Goal: Participate in discussion: Engage in conversation with other users on a specific topic

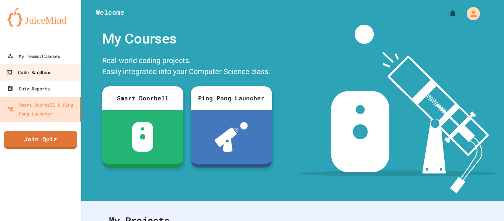
click at [27, 72] on div "Code Sandbox" at bounding box center [28, 72] width 44 height 9
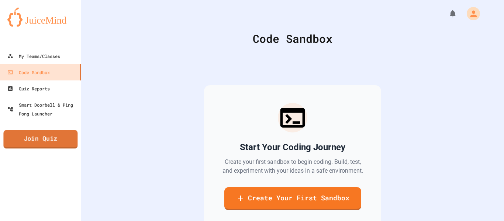
click at [47, 138] on link "Join Quiz" at bounding box center [40, 139] width 74 height 18
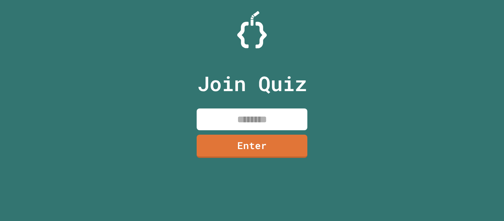
click at [218, 120] on input at bounding box center [252, 119] width 111 height 22
type input "********"
click at [257, 141] on link "Enter" at bounding box center [252, 145] width 108 height 24
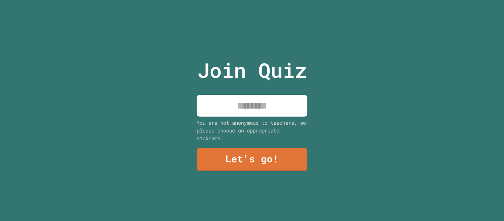
click at [257, 110] on input at bounding box center [252, 106] width 111 height 22
type input "*"
type input "******"
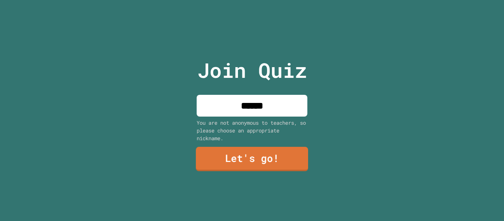
click at [267, 158] on link "Let's go!" at bounding box center [252, 159] width 112 height 24
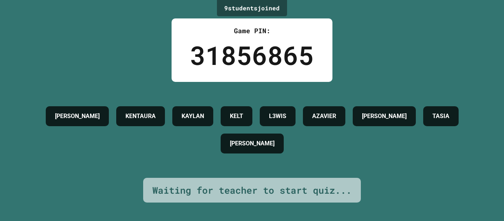
click at [452, 49] on div "9 student s joined Game PIN: 31856865 [PERSON_NAME] [PERSON_NAME] L3WIS [PERSON…" at bounding box center [252, 110] width 504 height 221
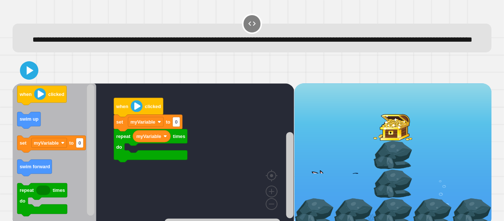
scroll to position [21, 0]
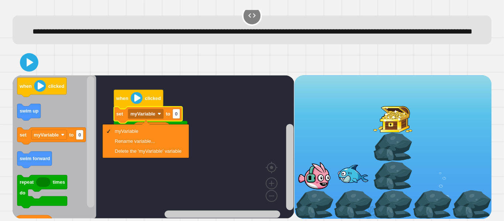
click at [146, 160] on rect "Blockly Workspace" at bounding box center [153, 146] width 281 height 143
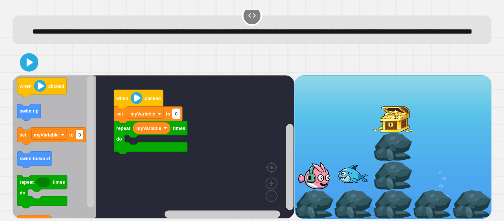
click at [178, 113] on rect "Blockly Workspace" at bounding box center [176, 114] width 7 height 10
type input "**"
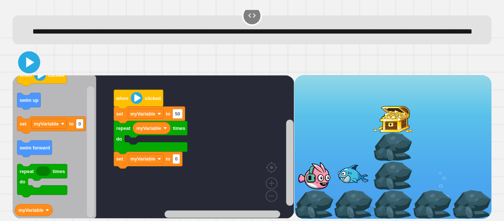
click at [25, 65] on icon at bounding box center [29, 62] width 18 height 18
click at [29, 55] on icon at bounding box center [29, 62] width 18 height 18
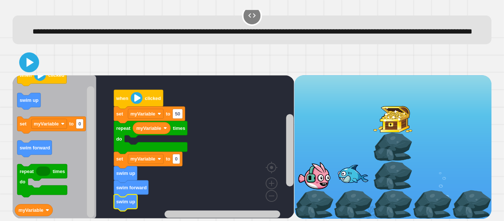
click at [28, 65] on icon at bounding box center [30, 62] width 7 height 9
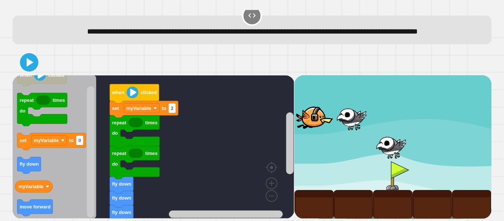
click at [38, 61] on div at bounding box center [252, 62] width 479 height 26
click at [35, 61] on icon at bounding box center [29, 62] width 17 height 17
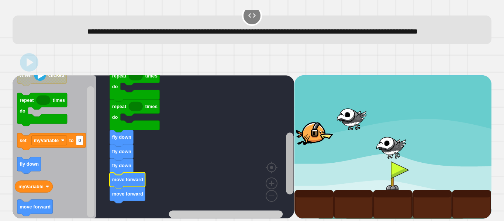
click at [289, 176] on rect "Blockly Workspace" at bounding box center [289, 163] width 7 height 62
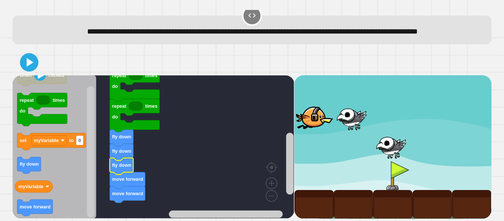
click at [126, 163] on text "fly down" at bounding box center [121, 165] width 19 height 6
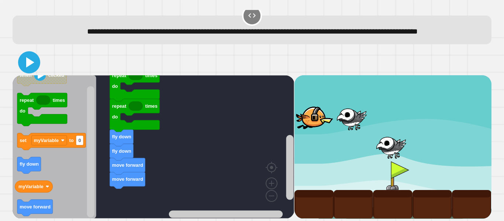
click at [25, 67] on icon at bounding box center [29, 62] width 18 height 18
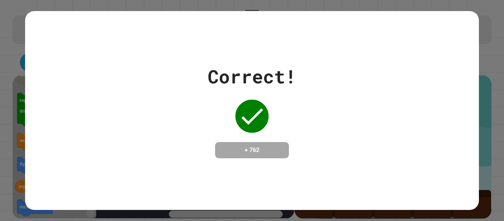
click at [482, 36] on div "Correct! + 762" at bounding box center [252, 110] width 504 height 221
click at [325, 73] on div "Correct! + 762" at bounding box center [251, 111] width 453 height 96
click at [266, 65] on div "Correct!" at bounding box center [252, 77] width 89 height 28
click at [232, 76] on div "Correct!" at bounding box center [252, 77] width 89 height 28
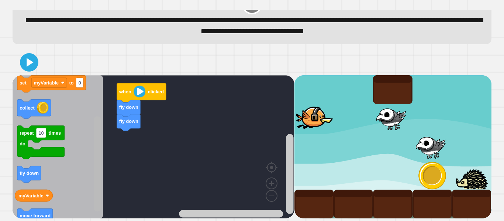
click at [99, 188] on rect "Blockly Workspace" at bounding box center [97, 163] width 7 height 95
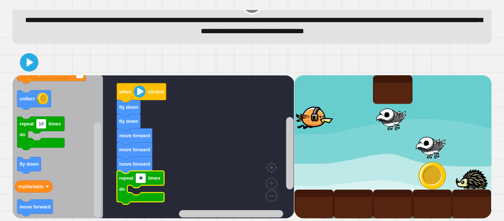
click at [141, 178] on input "**" at bounding box center [141, 178] width 10 height 10
click at [29, 60] on icon at bounding box center [30, 62] width 8 height 10
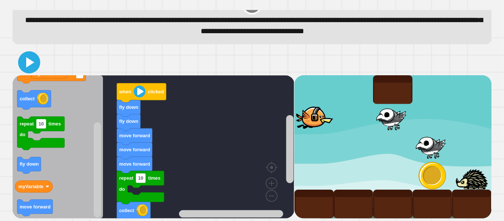
click at [25, 63] on icon at bounding box center [29, 62] width 18 height 18
click at [146, 180] on icon "Blockly Workspace" at bounding box center [140, 187] width 47 height 33
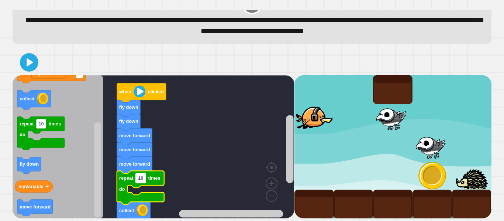
click at [143, 179] on rect "Blockly Workspace" at bounding box center [141, 178] width 10 height 10
type input "***"
click at [23, 62] on icon at bounding box center [29, 62] width 18 height 18
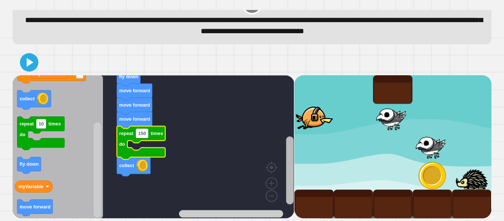
click at [288, 171] on rect "Blockly Workspace" at bounding box center [289, 170] width 7 height 68
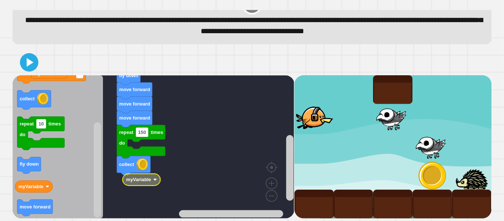
click at [153, 179] on image "Blockly Workspace" at bounding box center [155, 180] width 4 height 4
click at [143, 129] on text "150" at bounding box center [142, 132] width 8 height 6
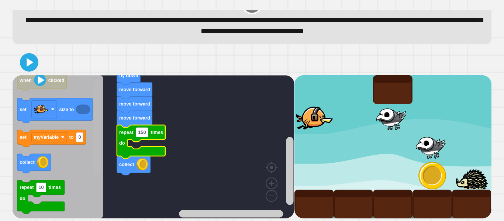
click at [97, 113] on rect "Blockly Workspace" at bounding box center [97, 127] width 7 height 95
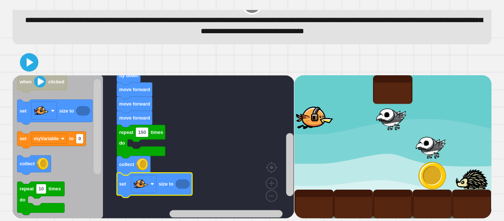
click at [181, 180] on icon "Blockly Workspace" at bounding box center [183, 184] width 14 height 10
click at [181, 183] on icon "Blockly Workspace" at bounding box center [183, 184] width 14 height 10
click at [180, 189] on icon "Blockly Workspace" at bounding box center [154, 185] width 75 height 25
click at [167, 186] on text "size to" at bounding box center [166, 184] width 15 height 6
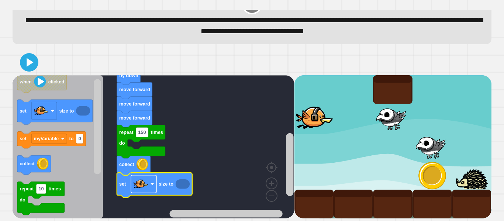
click at [149, 184] on rect "Blockly Workspace" at bounding box center [143, 184] width 25 height 18
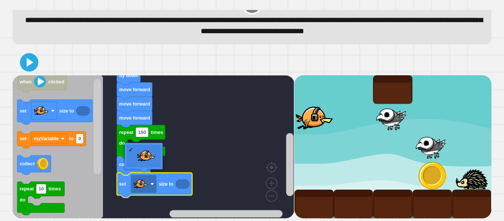
click at [184, 183] on icon "Blockly Workspace" at bounding box center [183, 184] width 14 height 10
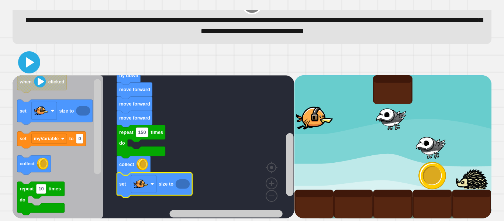
click at [24, 57] on icon at bounding box center [29, 62] width 18 height 18
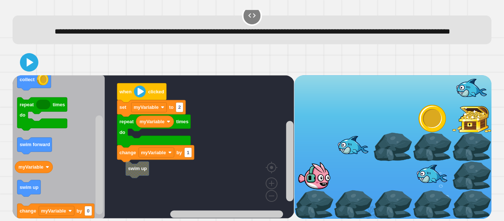
click at [136, 178] on div "myVariable change myVariable by 1 repeat times do set myVariable to 2 when clic…" at bounding box center [153, 146] width 281 height 143
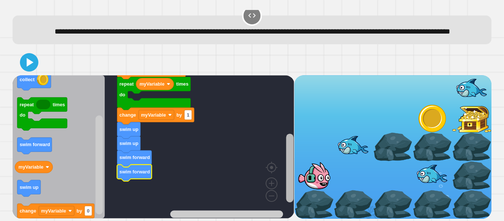
click at [290, 180] on rect "Blockly Workspace" at bounding box center [289, 168] width 7 height 69
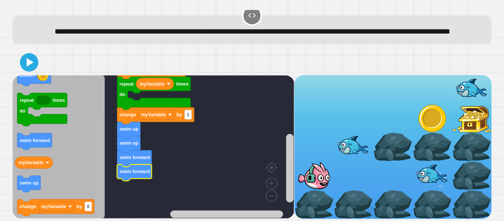
click at [103, 165] on g "Blockly Workspace" at bounding box center [98, 146] width 9 height 141
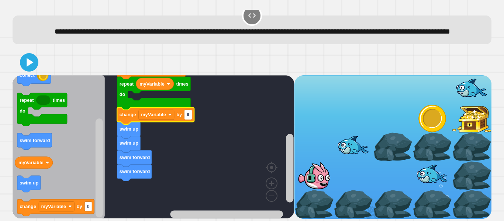
click at [188, 114] on input "*" at bounding box center [187, 115] width 7 height 10
type input "*"
click at [31, 54] on icon at bounding box center [29, 62] width 16 height 16
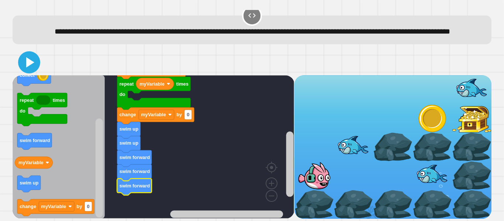
click at [24, 66] on icon at bounding box center [29, 62] width 18 height 18
click at [31, 64] on icon at bounding box center [30, 62] width 8 height 10
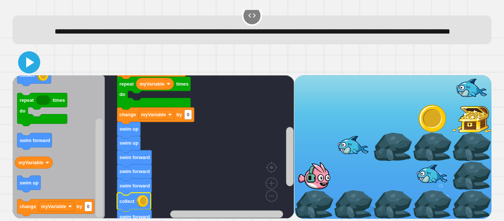
click at [27, 57] on icon at bounding box center [29, 62] width 18 height 18
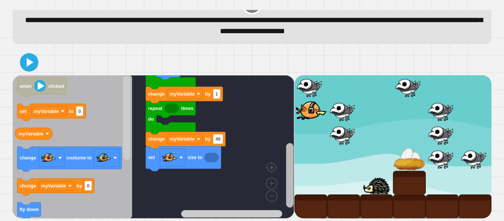
click at [290, 189] on rect "Blockly Workspace" at bounding box center [289, 175] width 7 height 65
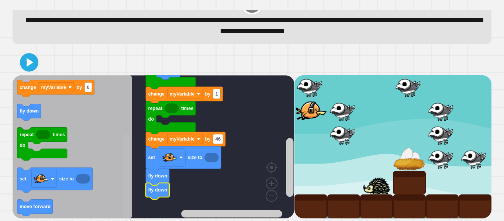
click at [117, 219] on div "fly down set size to fly down fly down change myVariable by 46 repeat times do …" at bounding box center [252, 134] width 484 height 174
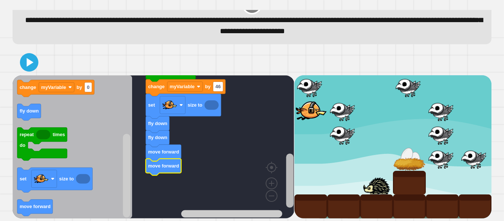
click at [290, 181] on rect "Blockly Workspace" at bounding box center [289, 181] width 7 height 54
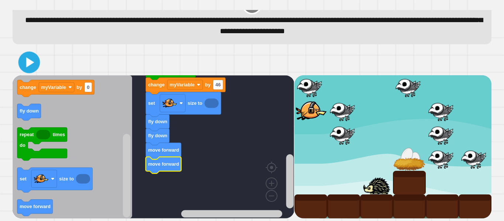
click at [33, 65] on icon at bounding box center [29, 61] width 17 height 17
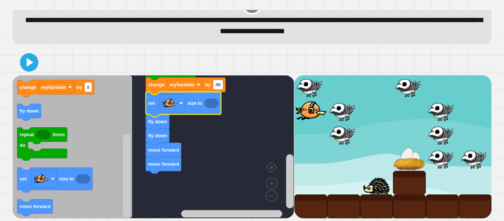
click at [213, 102] on icon "Blockly Workspace" at bounding box center [211, 103] width 14 height 10
click at [217, 82] on text "46" at bounding box center [217, 85] width 5 height 6
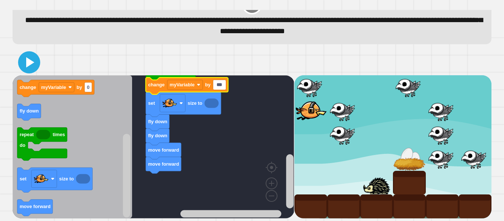
type input "***"
click at [30, 62] on icon at bounding box center [30, 62] width 8 height 10
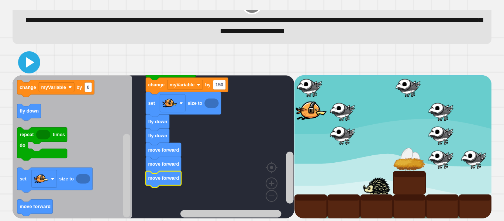
click at [31, 59] on icon at bounding box center [29, 62] width 18 height 18
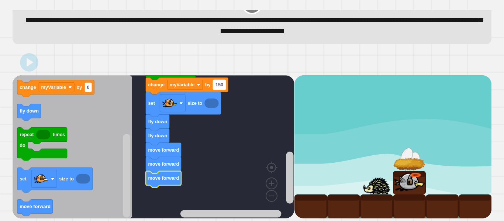
click at [221, 86] on text "150" at bounding box center [219, 85] width 8 height 6
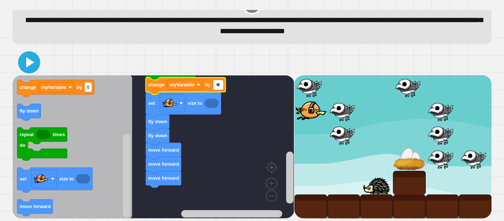
type input "**"
click at [32, 66] on icon at bounding box center [29, 62] width 18 height 18
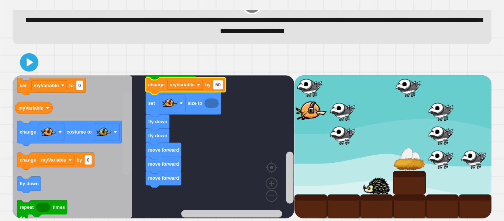
click at [134, 112] on div "when clicked set myVariable to 2 fly down repeat times do change myVariable by …" at bounding box center [153, 146] width 281 height 143
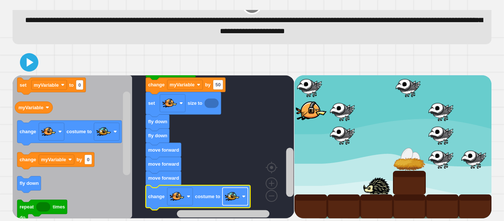
click at [238, 201] on image "Blockly Workspace" at bounding box center [232, 196] width 15 height 15
click at [29, 66] on icon at bounding box center [29, 62] width 15 height 15
click at [244, 203] on rect "Blockly Workspace" at bounding box center [234, 196] width 25 height 18
click at [233, 188] on rect "Blockly Workspace" at bounding box center [234, 196] width 25 height 18
click at [217, 89] on rect "Blockly Workspace" at bounding box center [218, 85] width 10 height 10
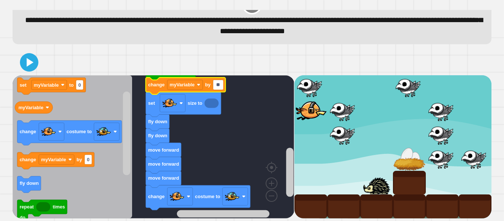
click at [219, 89] on input "**" at bounding box center [218, 85] width 10 height 10
type input "*"
click at [29, 62] on icon at bounding box center [30, 62] width 8 height 10
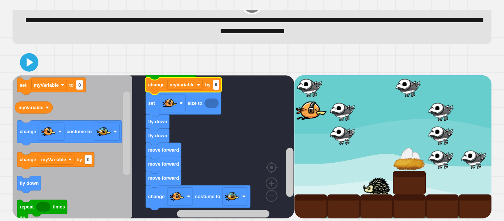
click at [193, 104] on text "size to" at bounding box center [195, 103] width 15 height 6
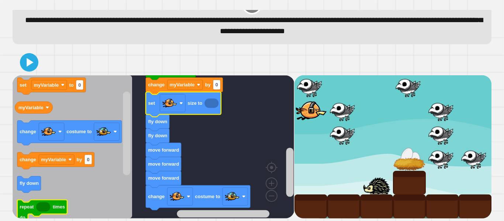
click at [55, 204] on text "times" at bounding box center [59, 207] width 12 height 6
